Goal: Task Accomplishment & Management: Use online tool/utility

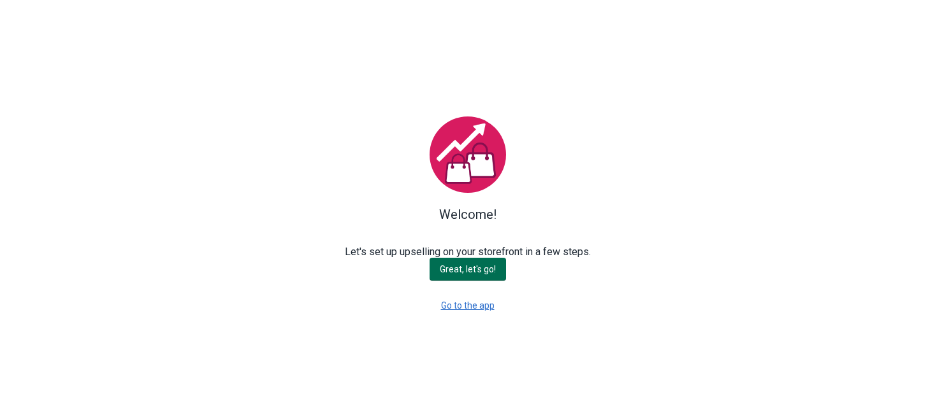
click at [466, 267] on span "Great, let's go!" at bounding box center [468, 269] width 56 height 10
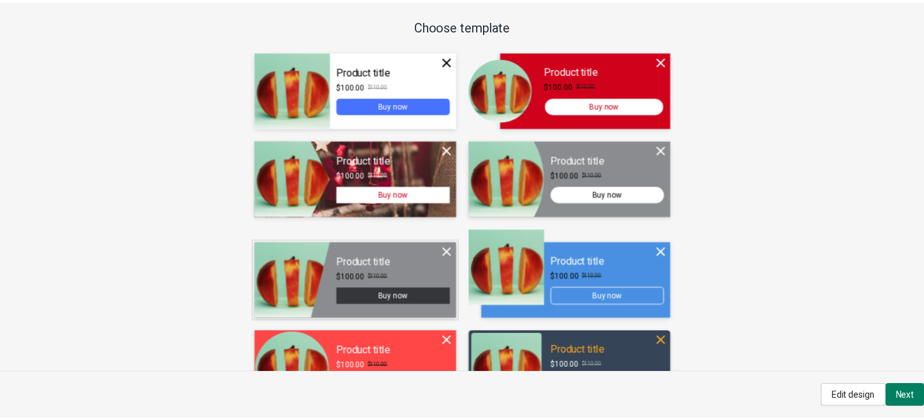
scroll to position [41, 0]
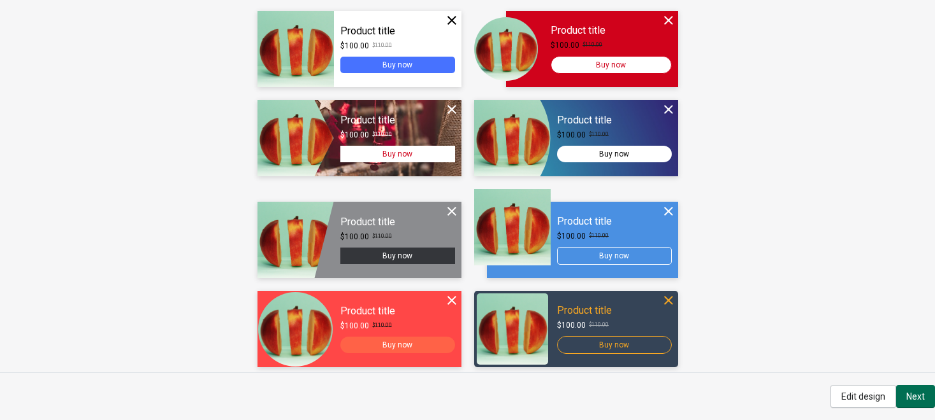
click at [907, 389] on span "Next" at bounding box center [915, 397] width 18 height 10
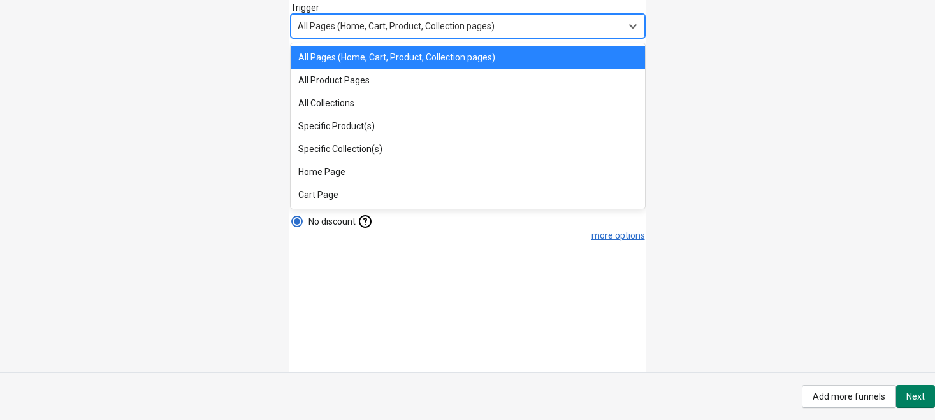
click at [499, 29] on div "All Pages (Home, Cart, Product, Collection pages)" at bounding box center [455, 26] width 329 height 20
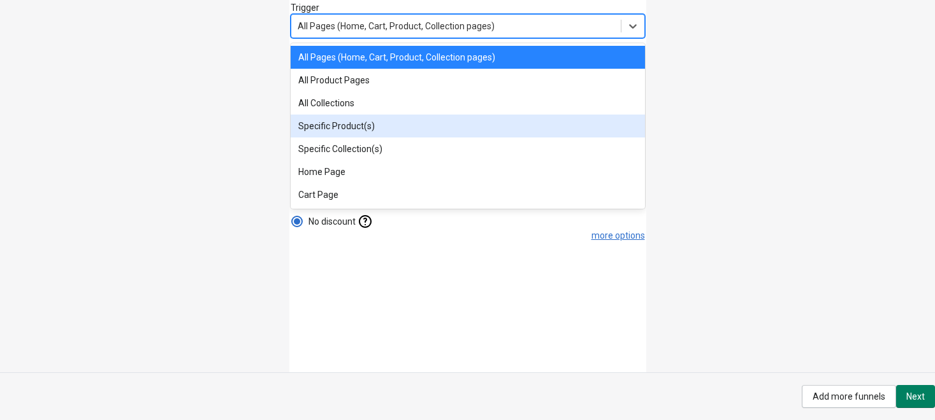
click at [392, 124] on div "Specific Product(s)" at bounding box center [468, 126] width 354 height 23
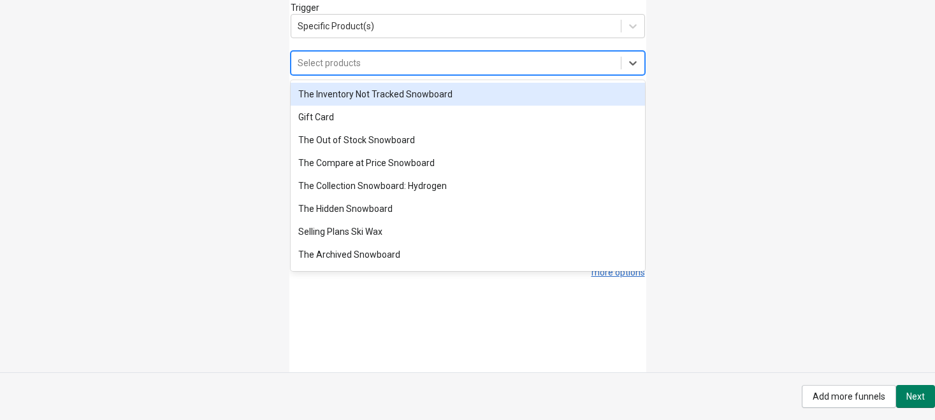
click at [359, 66] on div "Select products" at bounding box center [455, 63] width 329 height 20
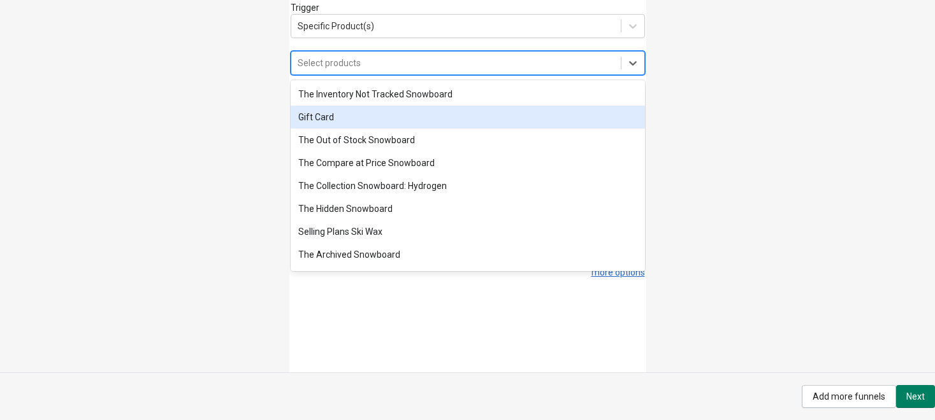
click at [352, 117] on div "Gift Card" at bounding box center [468, 117] width 354 height 23
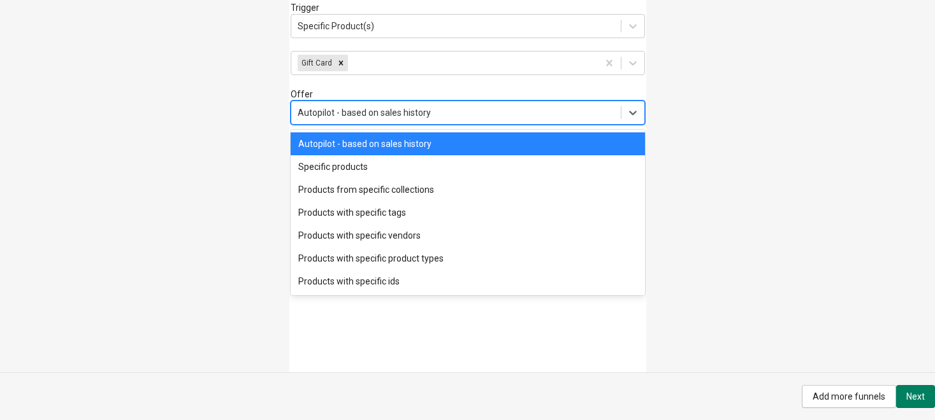
click at [362, 112] on div "Autopilot - based on sales history" at bounding box center [364, 112] width 133 height 13
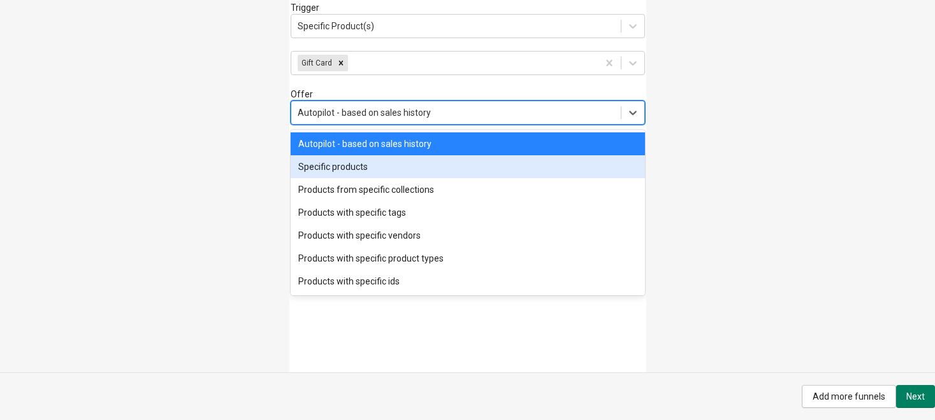
click at [355, 166] on div "Specific products" at bounding box center [468, 166] width 354 height 23
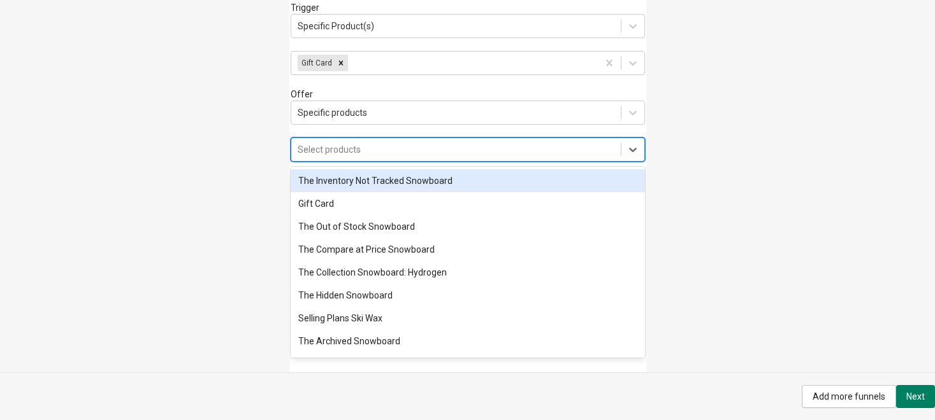
click at [350, 152] on div "Select products" at bounding box center [329, 149] width 63 height 13
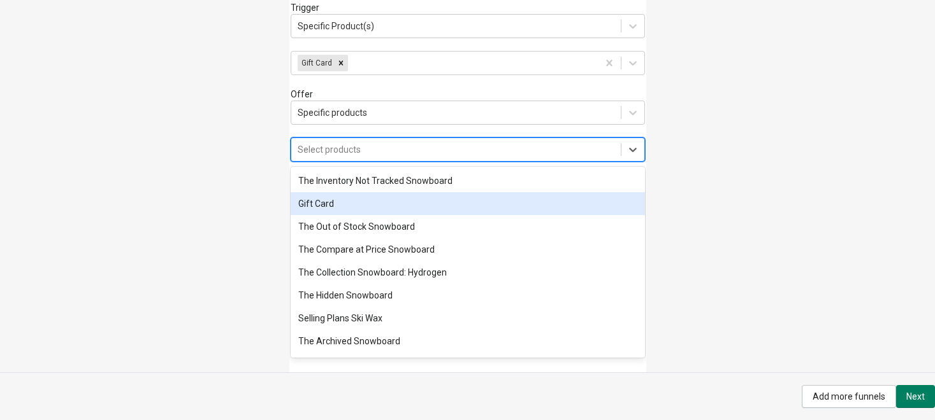
click at [328, 203] on div "Gift Card" at bounding box center [468, 203] width 354 height 23
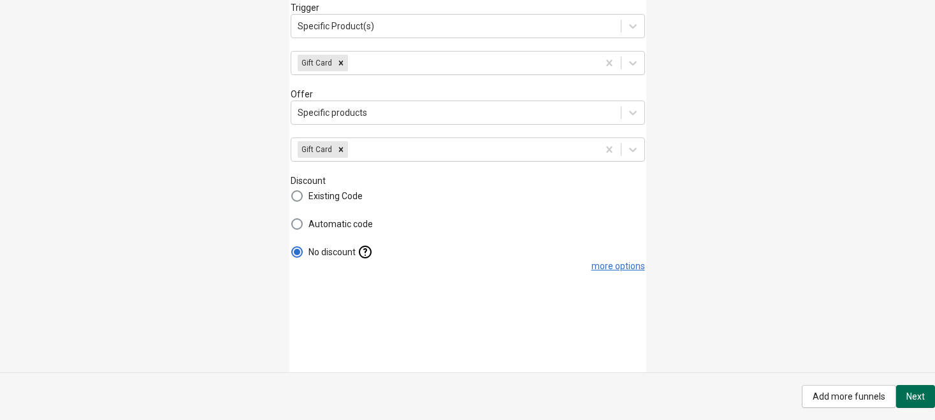
click at [908, 389] on button "Next" at bounding box center [915, 396] width 39 height 23
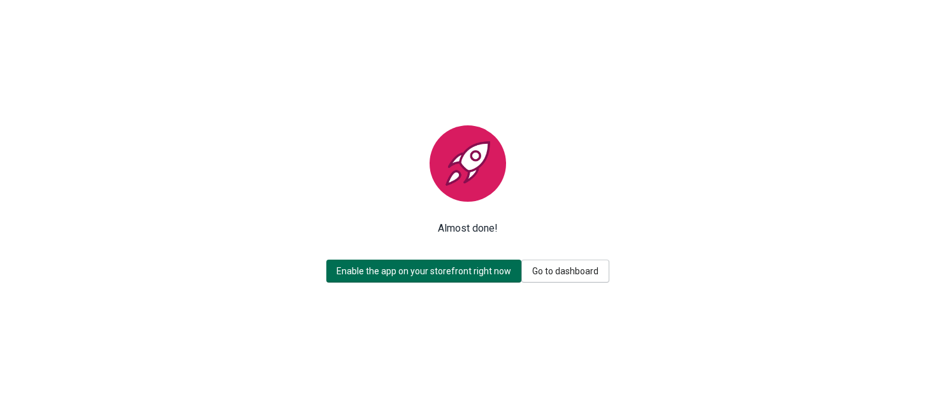
click at [426, 278] on button "Enable the app on your storefront right now" at bounding box center [423, 271] width 195 height 23
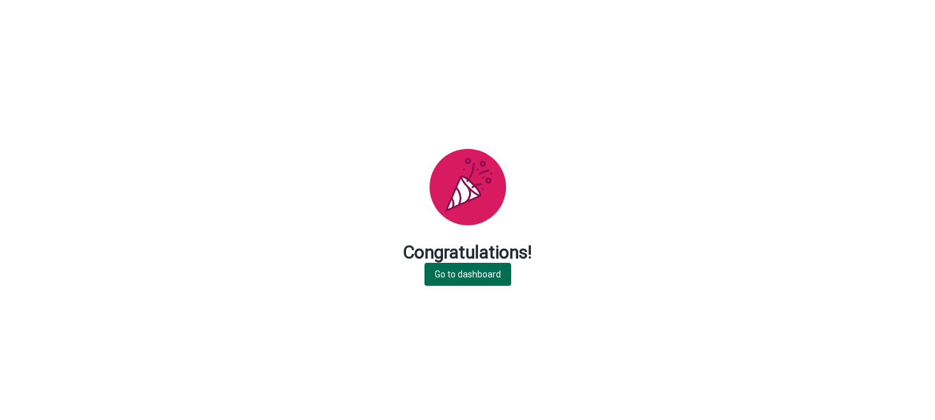
click at [462, 279] on span "Go to dashboard" at bounding box center [467, 274] width 66 height 10
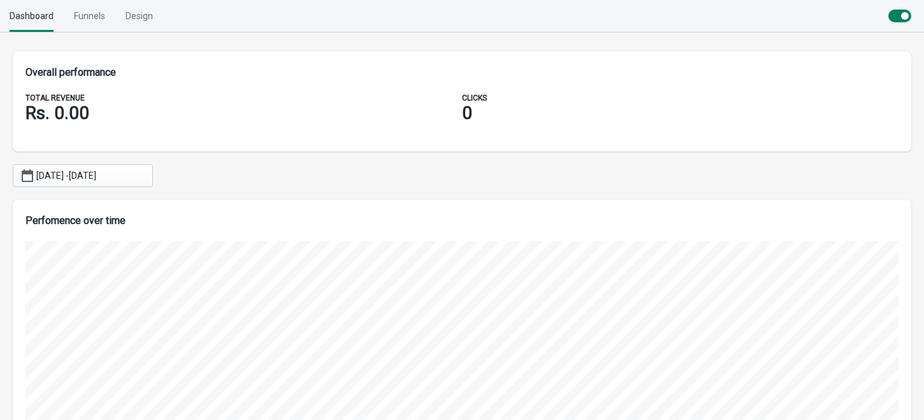
scroll to position [247, 0]
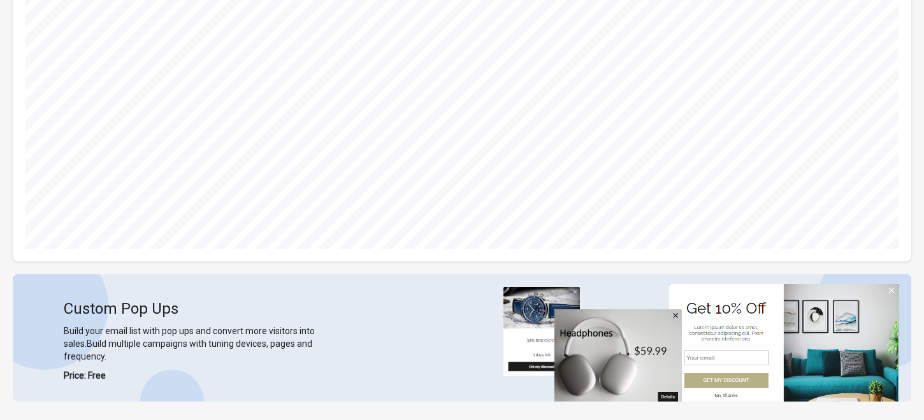
click at [889, 292] on div "Custom Pop Ups Build your email list with pop ups and convert more visitors int…" at bounding box center [462, 338] width 898 height 127
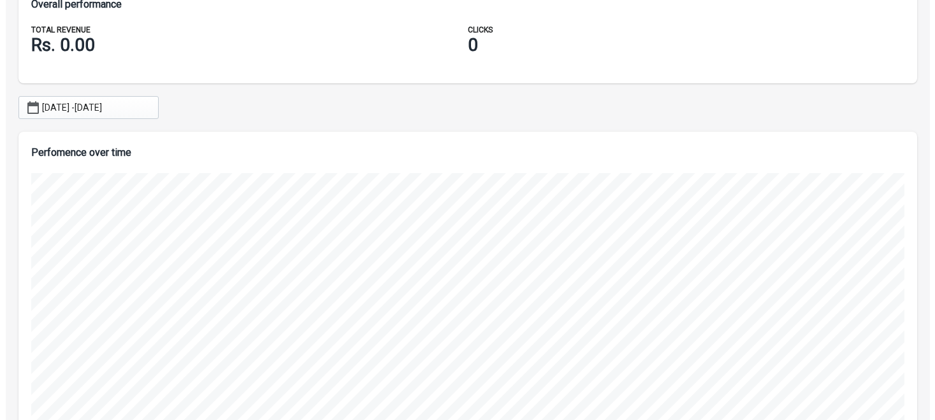
scroll to position [0, 0]
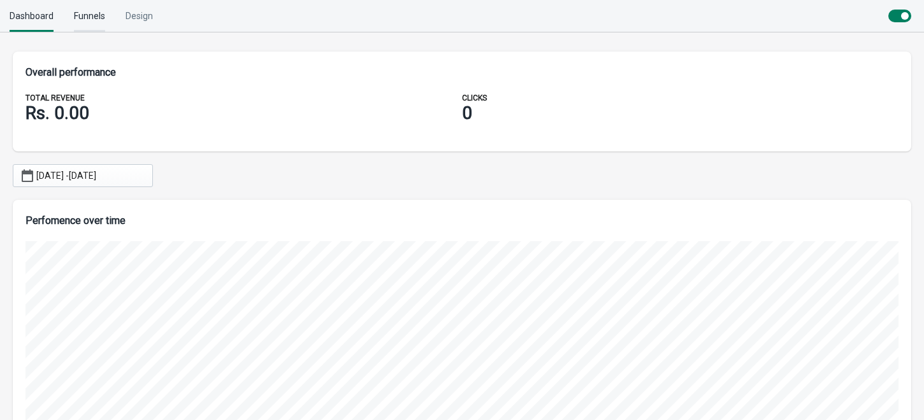
click at [95, 8] on div "Funnels" at bounding box center [89, 16] width 31 height 32
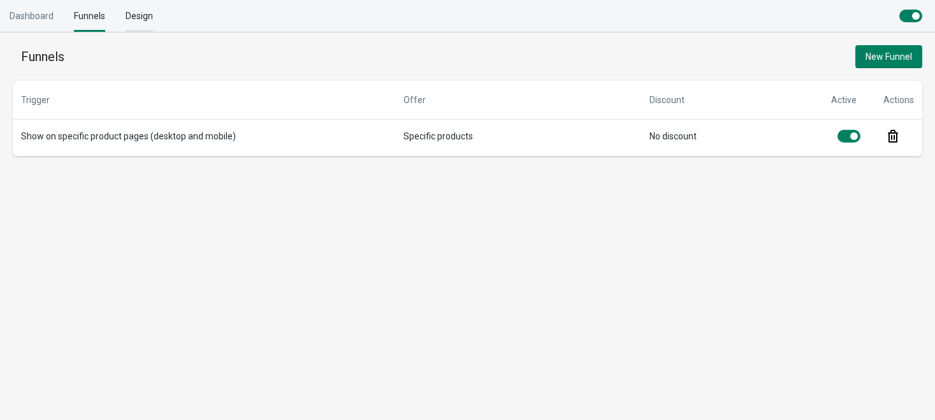
click at [143, 13] on div "Design" at bounding box center [139, 16] width 27 height 32
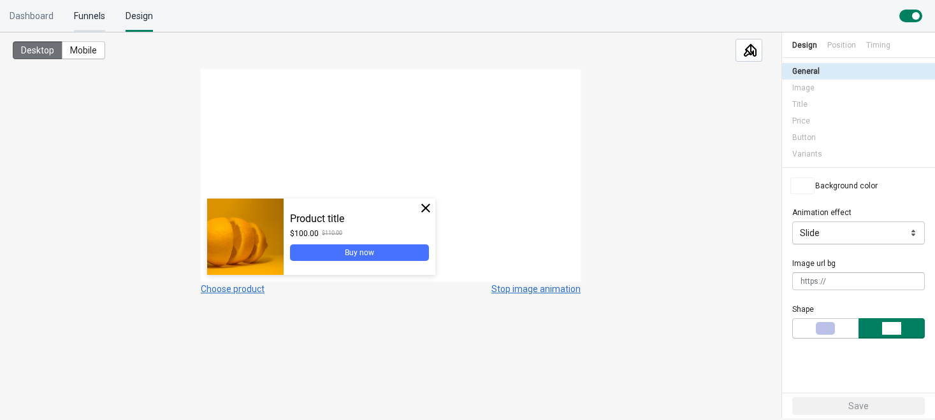
click at [96, 24] on div "Funnels" at bounding box center [89, 16] width 31 height 32
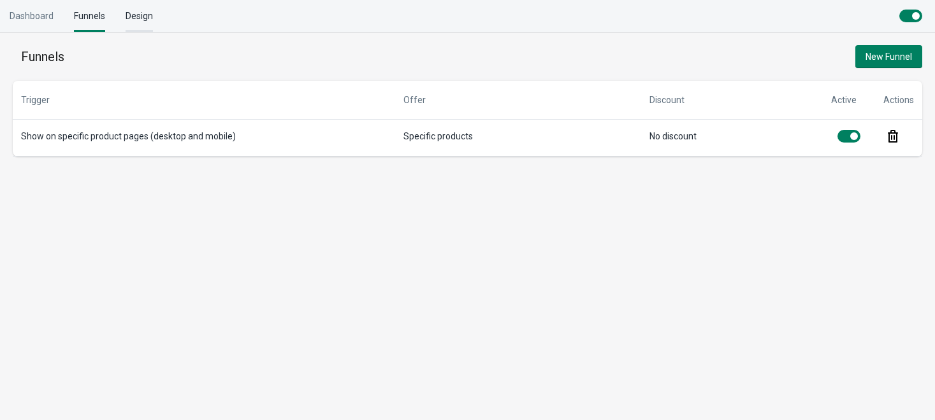
click at [138, 24] on div "Design" at bounding box center [139, 16] width 27 height 32
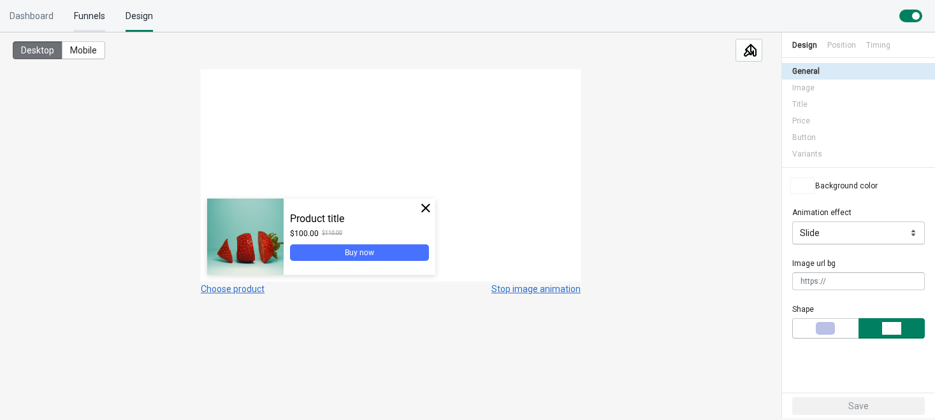
click at [96, 20] on div "Funnels" at bounding box center [89, 16] width 31 height 32
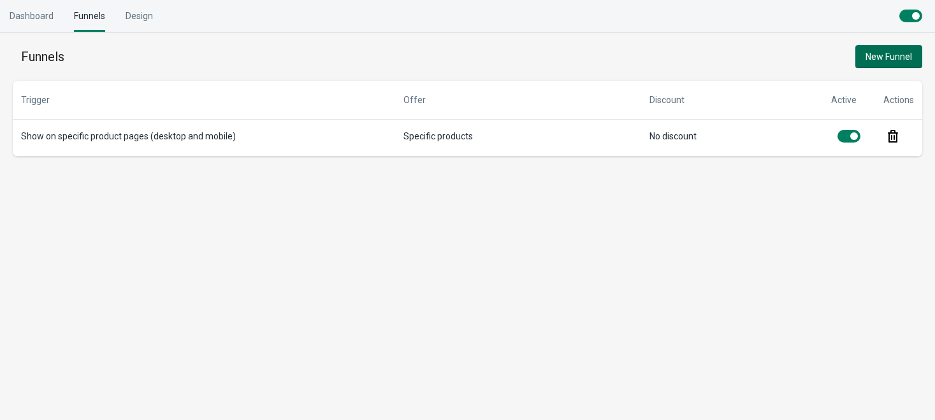
click at [871, 54] on span "New Funnel" at bounding box center [888, 57] width 47 height 10
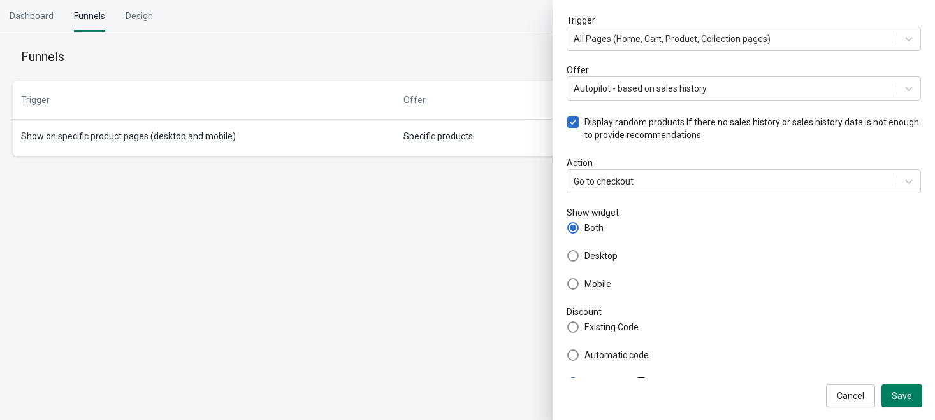
click at [493, 260] on body "Skip to content Dashboard Funnels Design Funnels New Funnel Trigger All Pages (…" at bounding box center [467, 210] width 935 height 420
click at [504, 64] on div "Funnels New Funnel" at bounding box center [467, 56] width 909 height 23
click at [848, 389] on span "Cancel" at bounding box center [849, 396] width 27 height 10
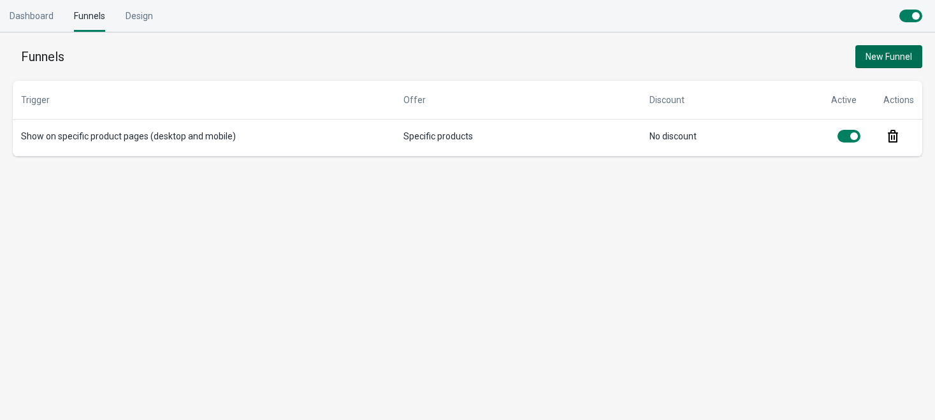
click at [855, 59] on button "New Funnel" at bounding box center [888, 56] width 67 height 23
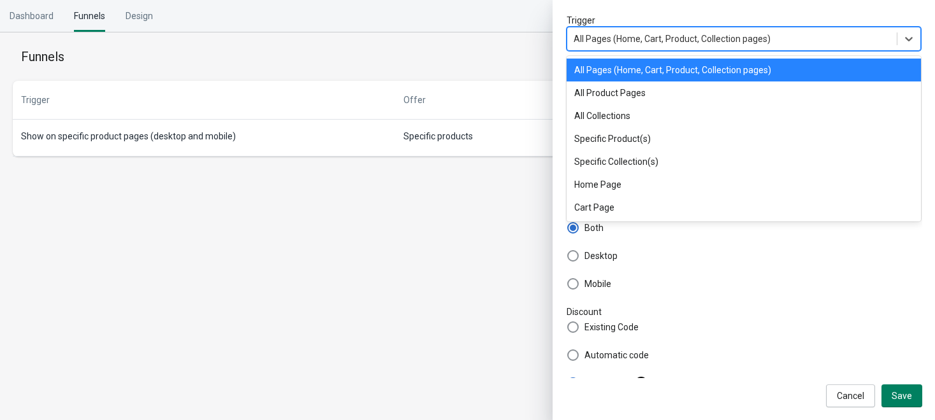
click at [696, 41] on span "All Pages (Home, Cart, Product, Collection pages)" at bounding box center [671, 39] width 197 height 10
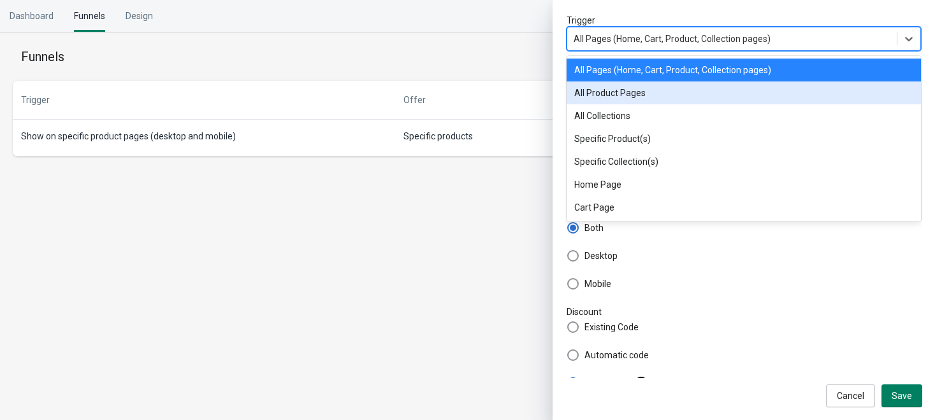
click at [706, 94] on div "All Product Pages" at bounding box center [743, 93] width 354 height 23
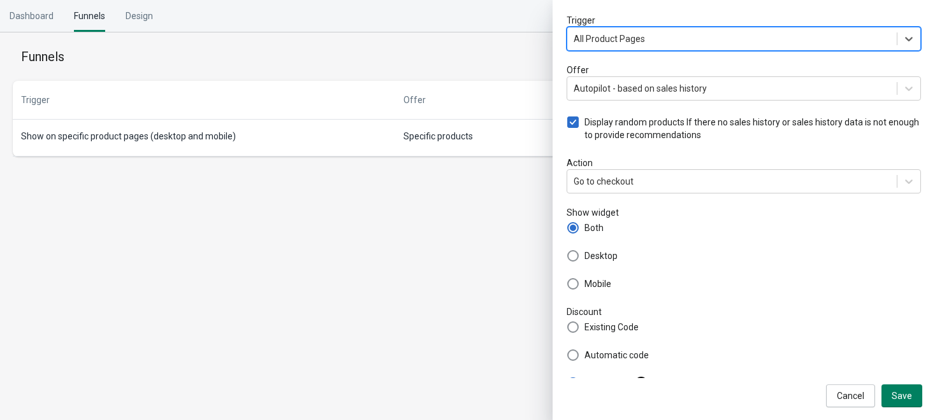
click at [700, 39] on div "All Product Pages" at bounding box center [731, 39] width 329 height 20
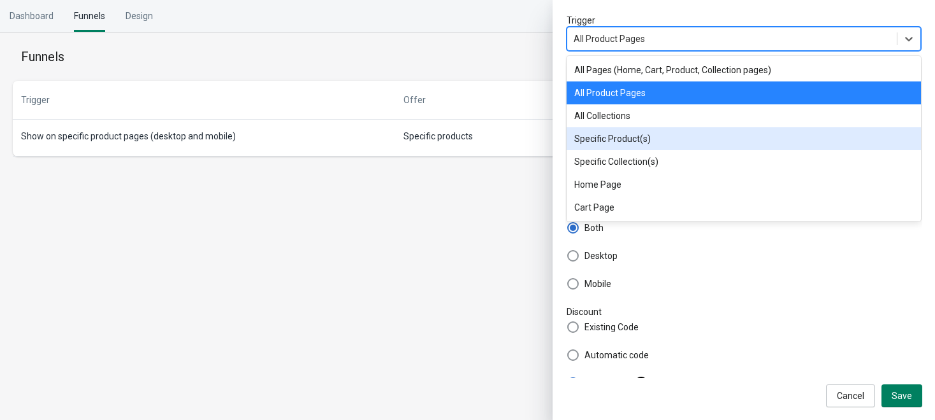
click at [712, 139] on div "Specific Product(s)" at bounding box center [743, 138] width 354 height 23
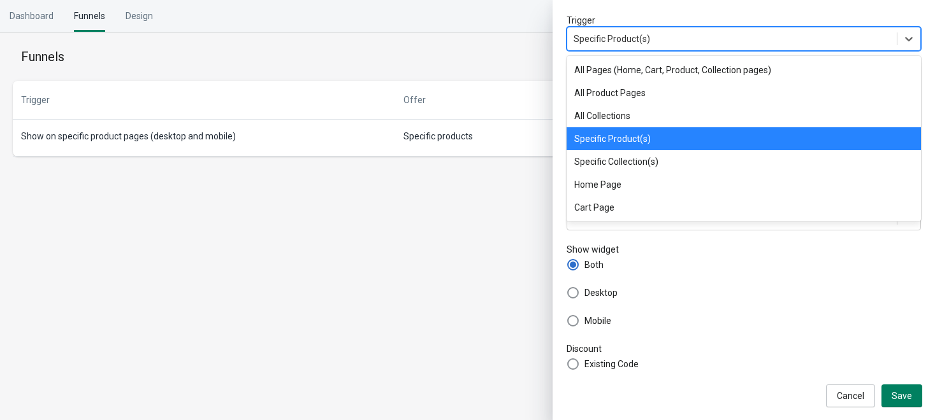
click at [624, 37] on div "Specific Product(s)" at bounding box center [611, 38] width 76 height 13
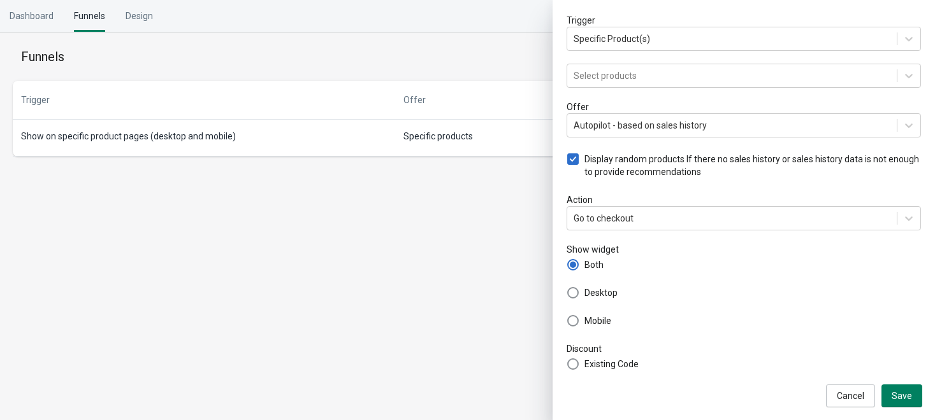
click at [500, 184] on body "Skip to content Dashboard Funnels Design Funnels New Funnel Trigger Specific Pr…" at bounding box center [467, 210] width 935 height 420
click at [587, 293] on span "Desktop" at bounding box center [600, 293] width 33 height 13
click at [568, 288] on input "Desktop" at bounding box center [567, 287] width 1 height 1
radio input "true"
click at [577, 266] on span at bounding box center [572, 264] width 11 height 11
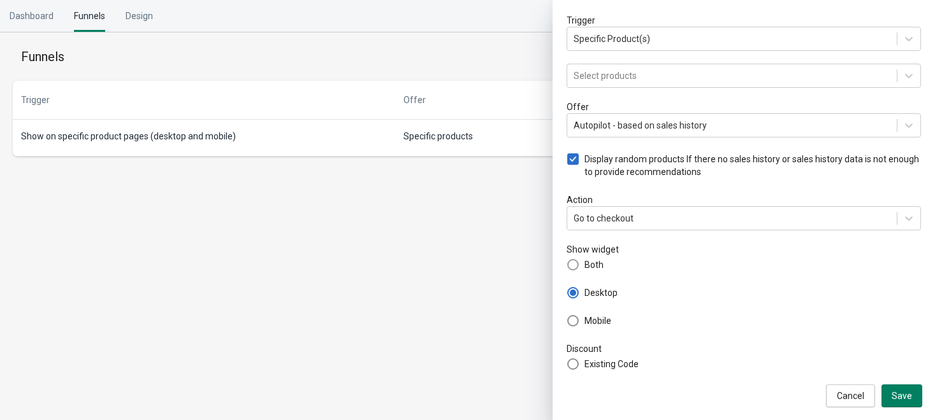
click at [568, 260] on input "Both" at bounding box center [567, 259] width 1 height 1
radio input "true"
click at [547, 29] on div "Dashboard Funnels Design" at bounding box center [467, 16] width 935 height 32
click at [845, 389] on span "Cancel" at bounding box center [849, 396] width 27 height 10
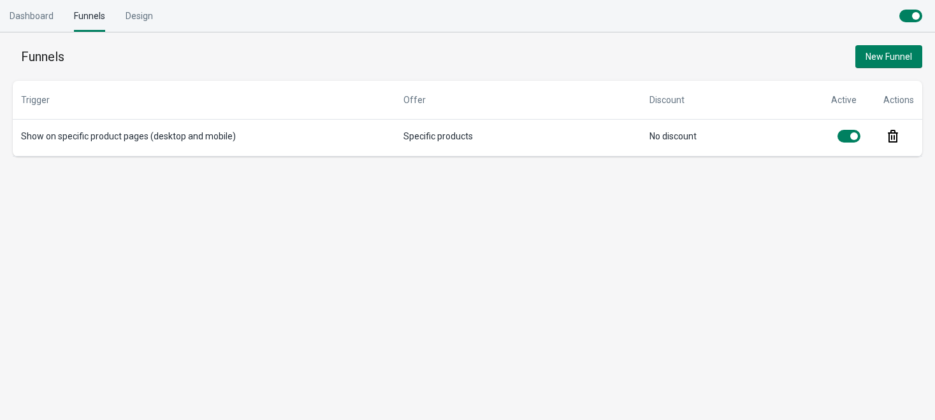
click at [872, 57] on span "New Funnel" at bounding box center [888, 57] width 47 height 10
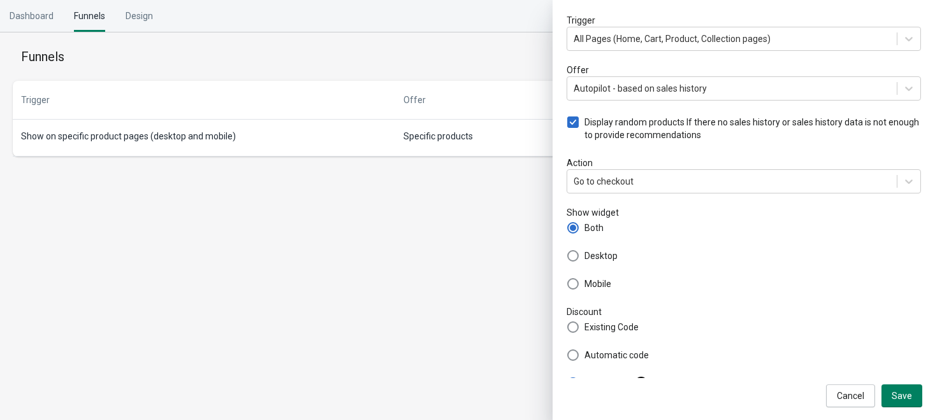
scroll to position [27, 0]
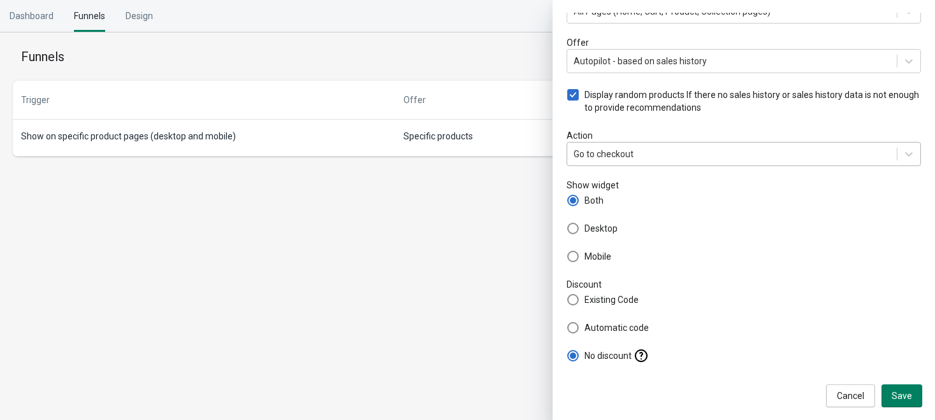
click at [647, 161] on div "Go to checkout" at bounding box center [731, 154] width 329 height 20
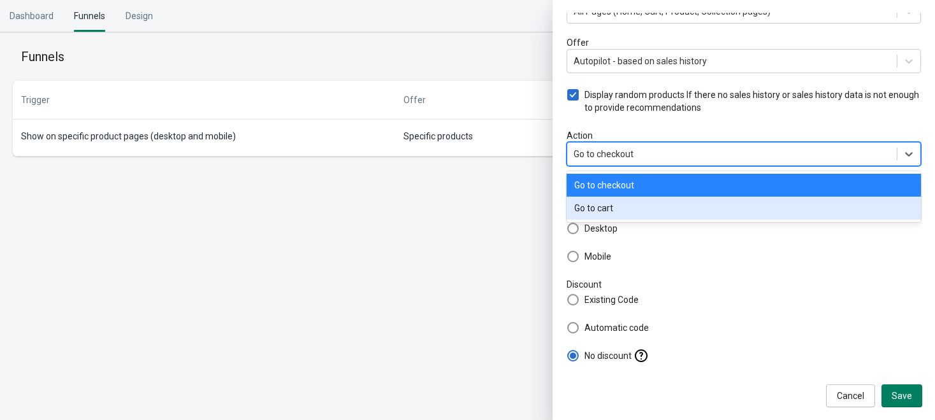
click at [605, 208] on div "Go to cart" at bounding box center [743, 208] width 354 height 23
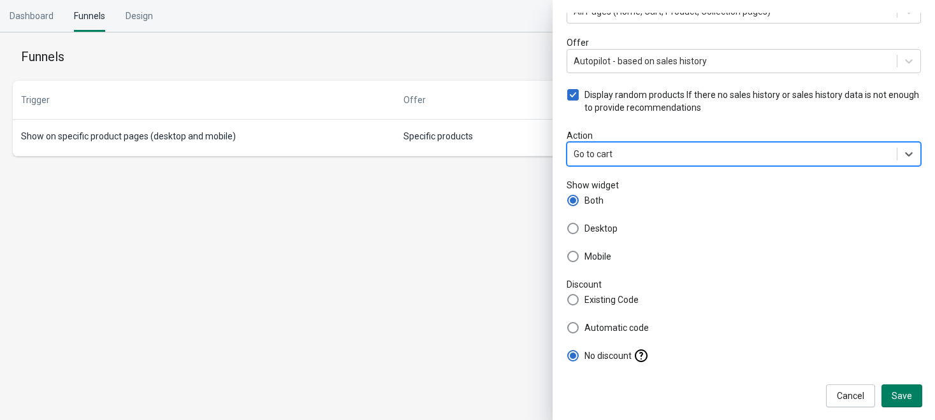
click at [626, 153] on div "Go to cart" at bounding box center [731, 154] width 329 height 20
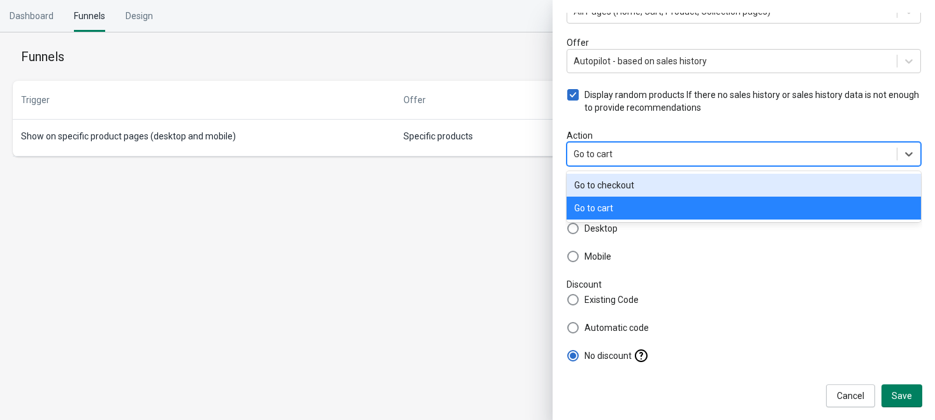
click at [609, 182] on div "Go to checkout" at bounding box center [743, 185] width 354 height 23
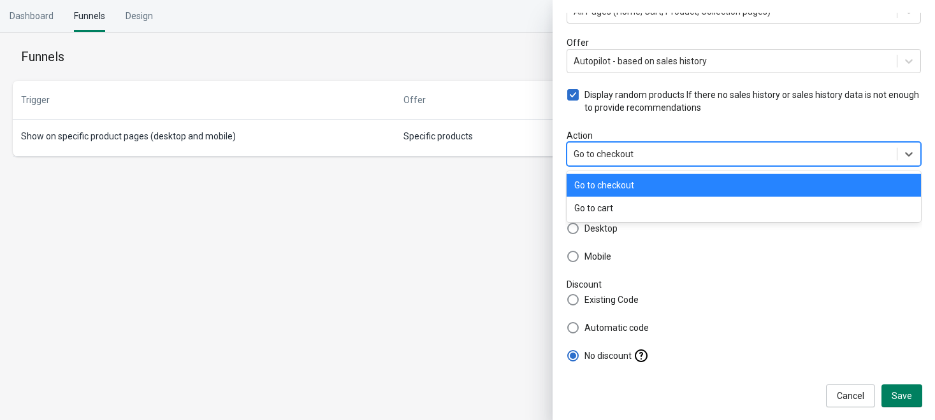
click at [632, 144] on div "Go to checkout" at bounding box center [731, 154] width 329 height 20
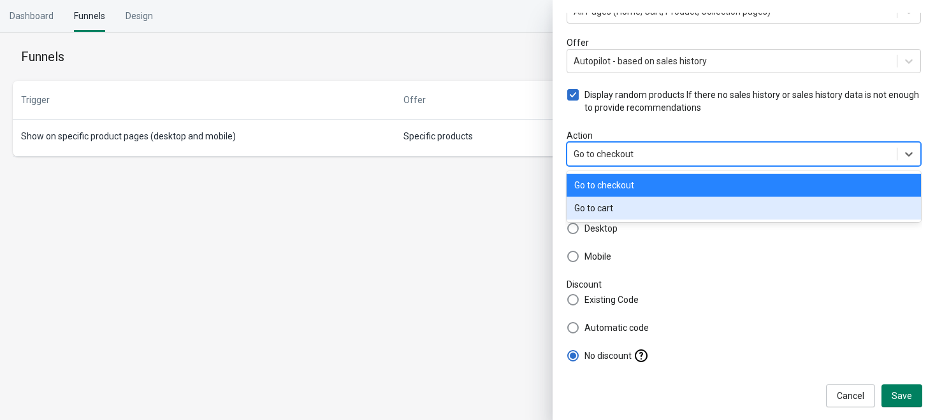
click at [608, 207] on div "Go to cart" at bounding box center [743, 208] width 354 height 23
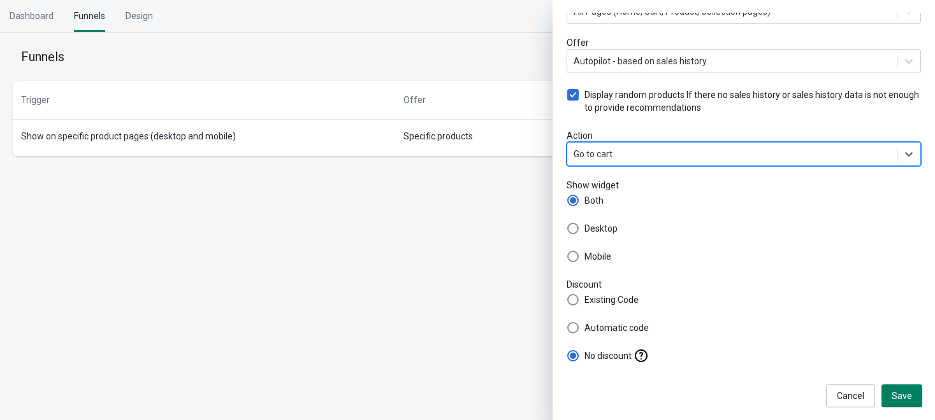
scroll to position [0, 0]
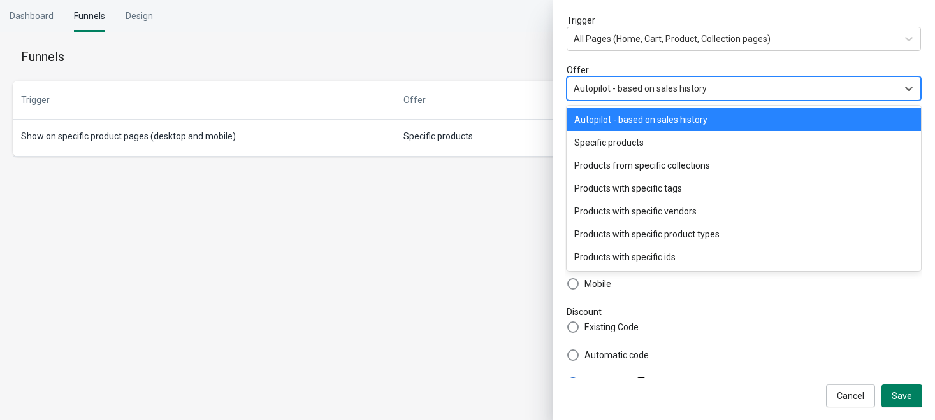
click at [629, 76] on div "Autopilot - based on sales history" at bounding box center [743, 88] width 354 height 24
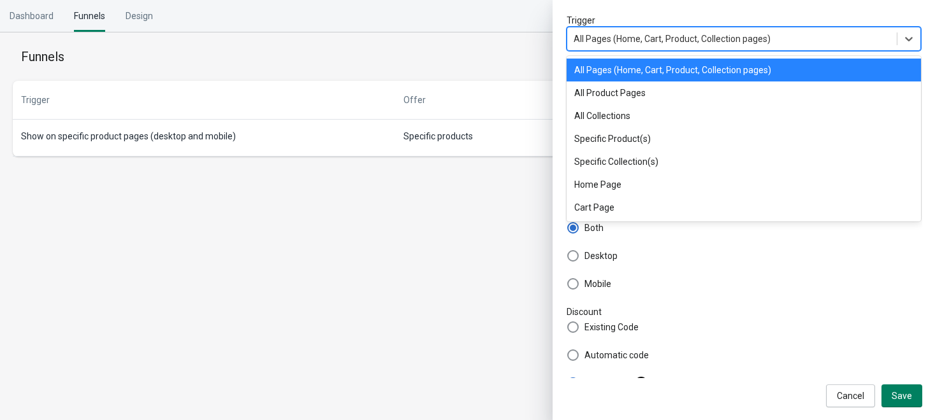
click at [630, 49] on div "All Pages (Home, Cart, Product, Collection pages)" at bounding box center [743, 39] width 354 height 24
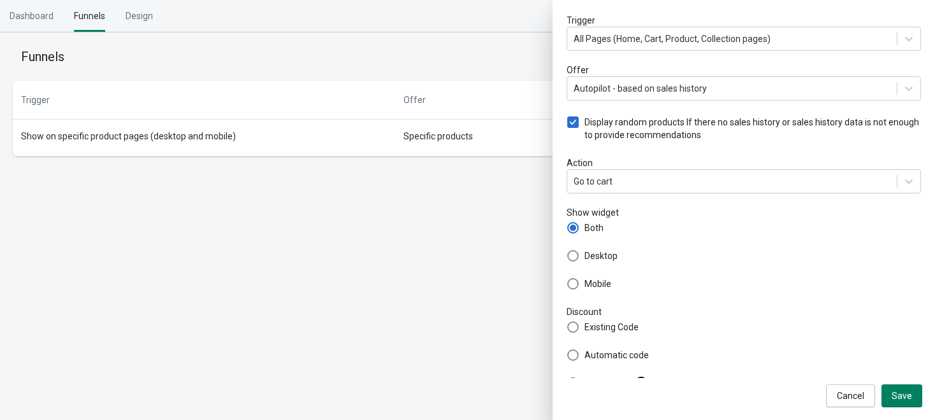
click at [565, 31] on div "Trigger All Pages (Home, Cart, Product, Collection pages) Offer Autopilot - bas…" at bounding box center [743, 196] width 357 height 366
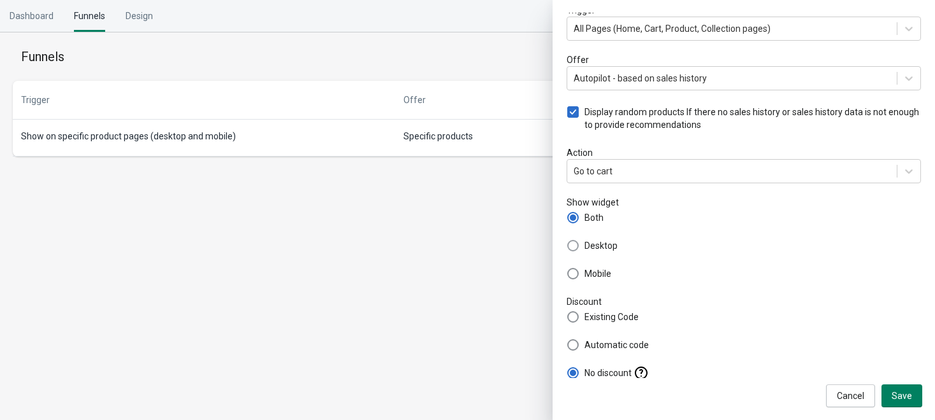
scroll to position [8, 0]
click at [477, 229] on body "Skip to content Dashboard Funnels Design Funnels New Funnel Trigger All Pages (…" at bounding box center [467, 210] width 935 height 420
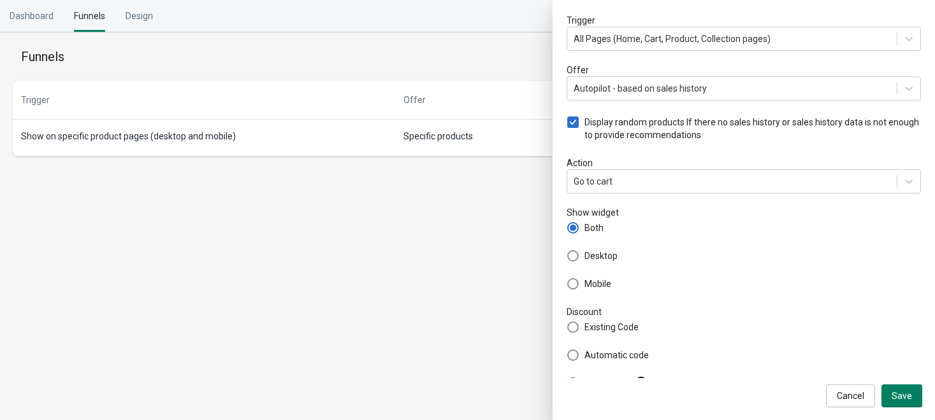
click at [474, 189] on body "Skip to content Dashboard Funnels Design Funnels New Funnel Trigger All Pages (…" at bounding box center [467, 210] width 935 height 420
click at [893, 389] on span "Save" at bounding box center [901, 396] width 20 height 10
click at [897, 389] on span "Save" at bounding box center [901, 396] width 20 height 10
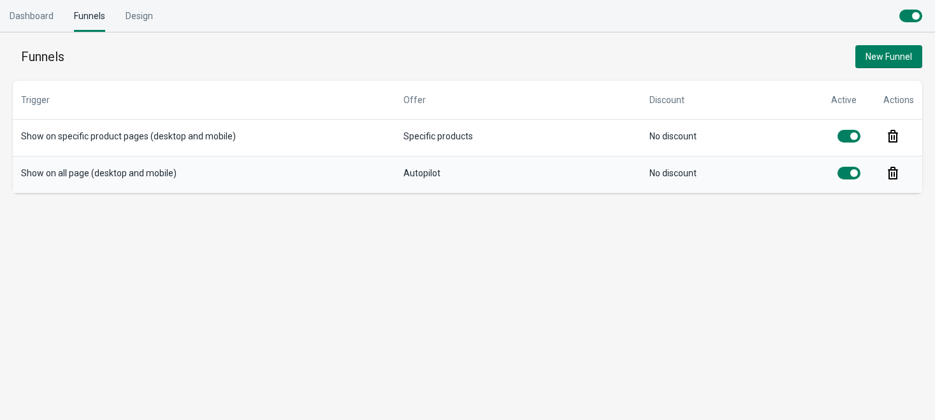
click at [853, 176] on div at bounding box center [854, 173] width 8 height 8
click at [840, 175] on div at bounding box center [844, 173] width 8 height 8
checkbox input "true"
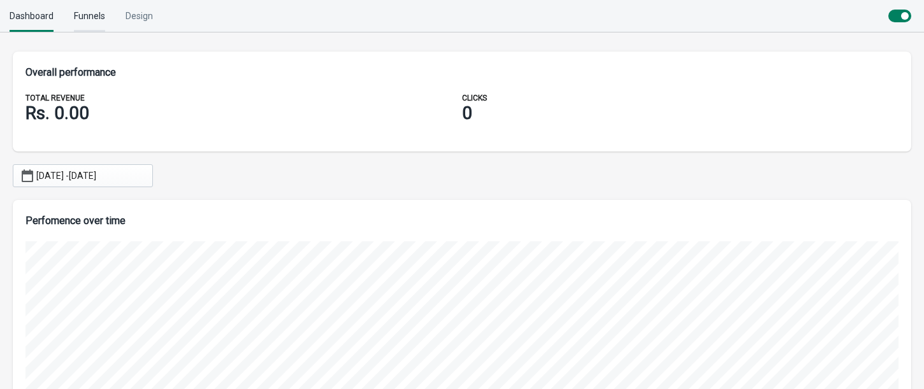
click at [94, 10] on div "Funnels" at bounding box center [89, 16] width 31 height 32
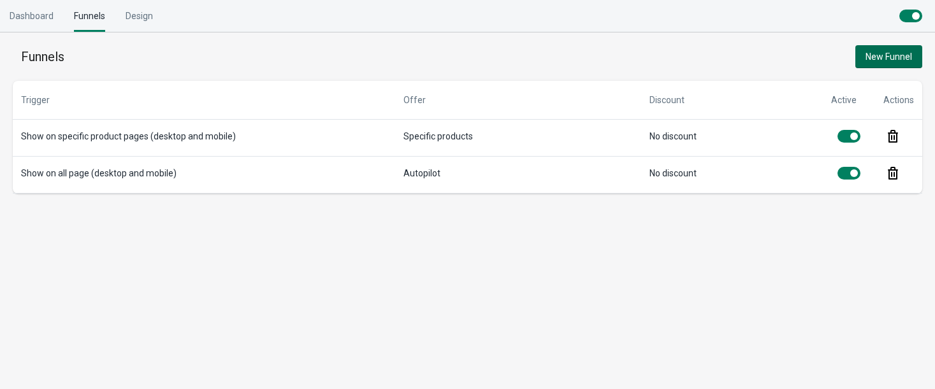
click at [886, 60] on span "New Funnel" at bounding box center [888, 57] width 47 height 10
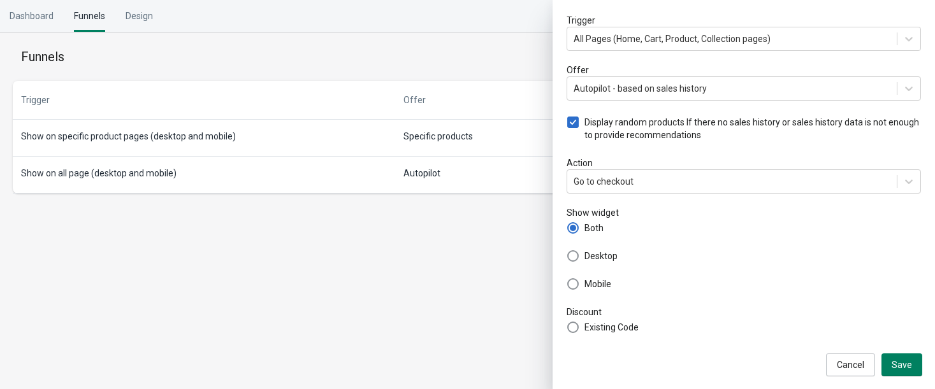
click at [444, 285] on body "Skip to content Dashboard Funnels Design Funnels New Funnel Trigger All Pages (…" at bounding box center [467, 194] width 935 height 389
click at [858, 362] on span "Cancel" at bounding box center [849, 365] width 27 height 10
